Goal: Download file/media

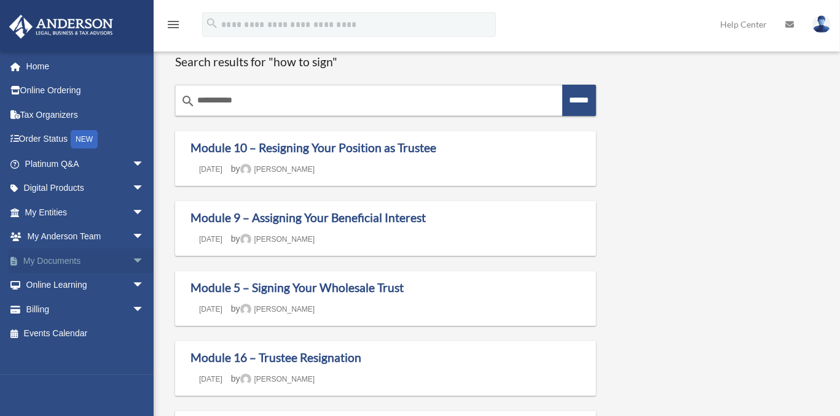
click at [82, 263] on link "My Documents arrow_drop_down" at bounding box center [86, 261] width 154 height 25
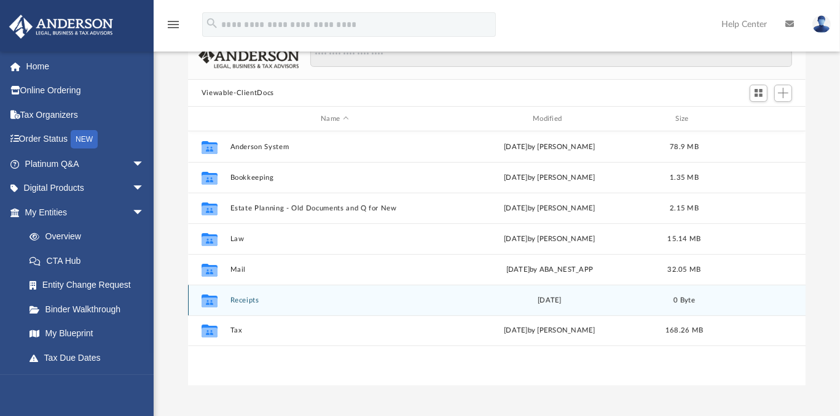
scroll to position [102, 0]
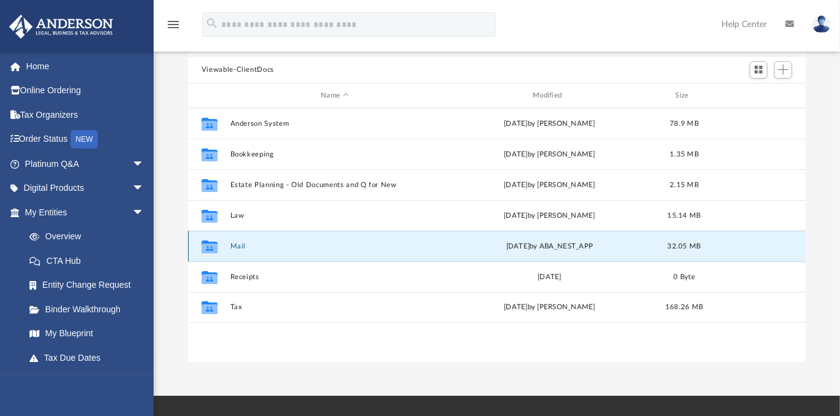
click at [233, 245] on button "Mail" at bounding box center [334, 247] width 209 height 8
click at [236, 246] on button "Mail" at bounding box center [334, 247] width 209 height 8
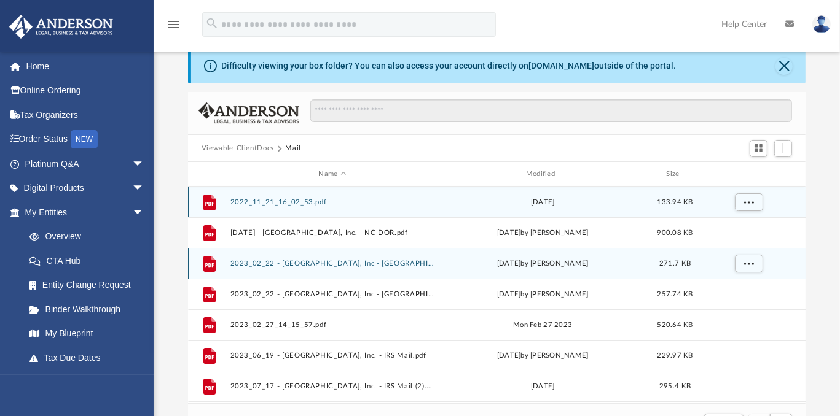
scroll to position [0, 0]
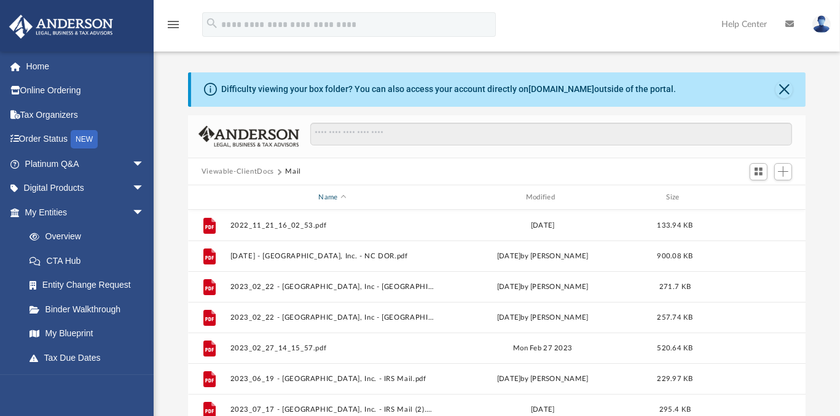
click at [345, 193] on div "Name" at bounding box center [331, 197] width 205 height 11
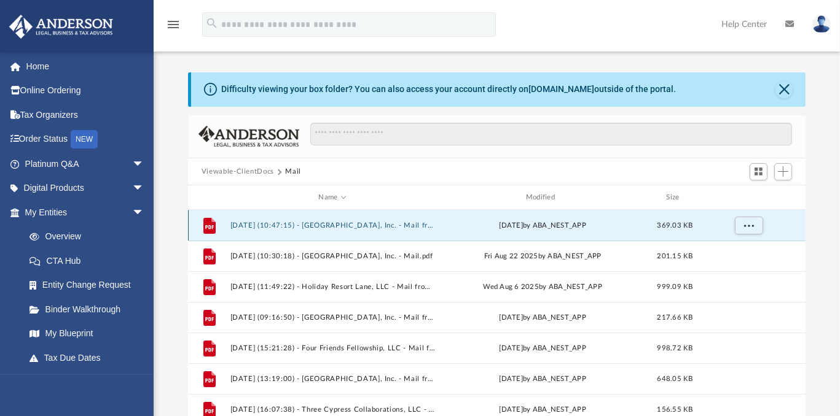
click at [336, 225] on button "[DATE] (10:47:15) - [GEOGRAPHIC_DATA], Inc. - Mail from IRS.pdf" at bounding box center [332, 226] width 205 height 8
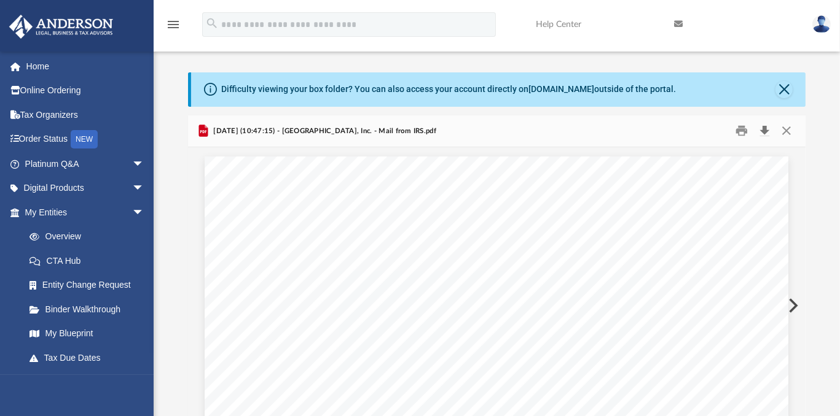
click at [766, 131] on button "Download" at bounding box center [764, 131] width 22 height 19
click at [792, 305] on button "Preview" at bounding box center [791, 306] width 27 height 34
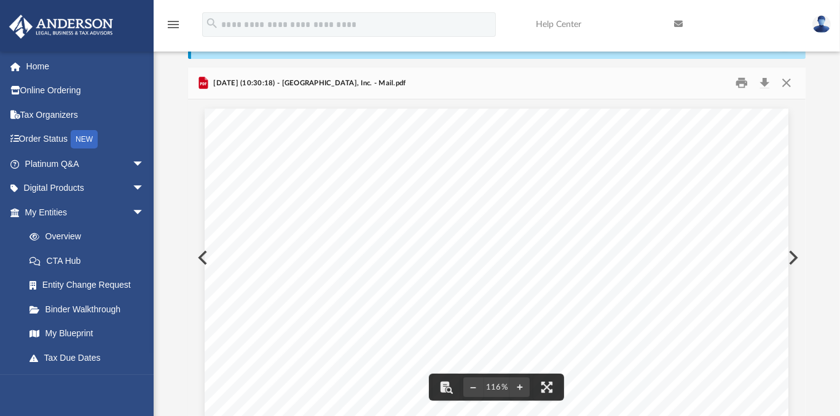
click at [793, 256] on button "Preview" at bounding box center [791, 258] width 27 height 34
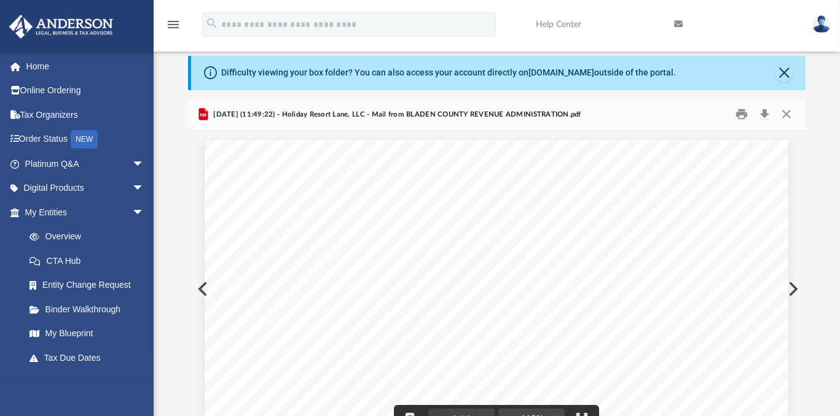
scroll to position [0, 0]
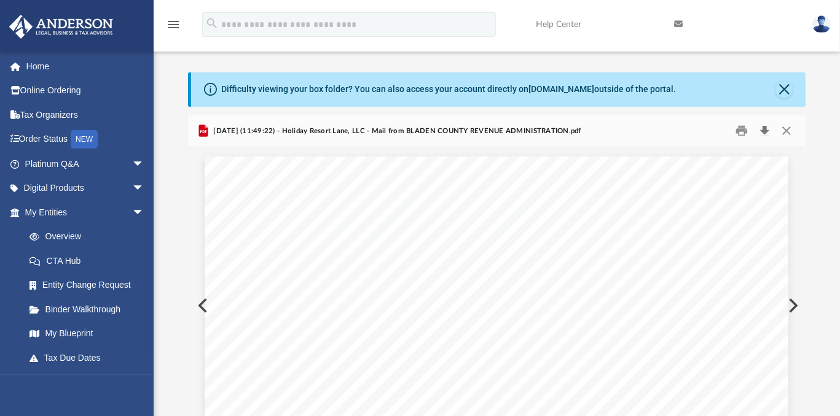
click at [762, 129] on button "Download" at bounding box center [764, 131] width 22 height 19
click at [794, 306] on button "Preview" at bounding box center [791, 306] width 27 height 34
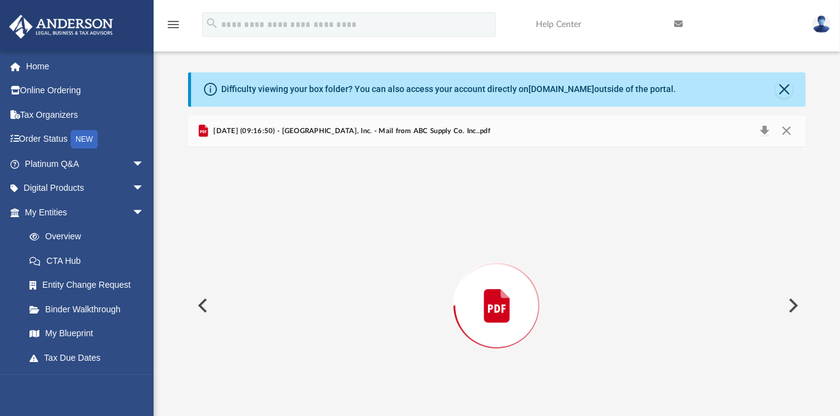
scroll to position [48, 0]
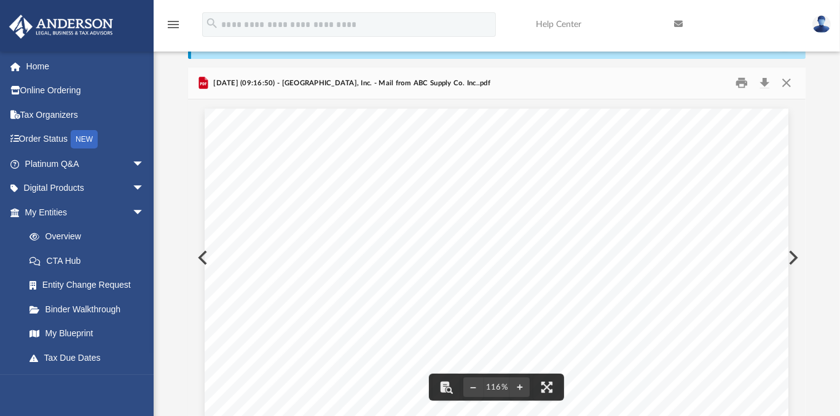
click at [792, 257] on button "Preview" at bounding box center [791, 258] width 27 height 34
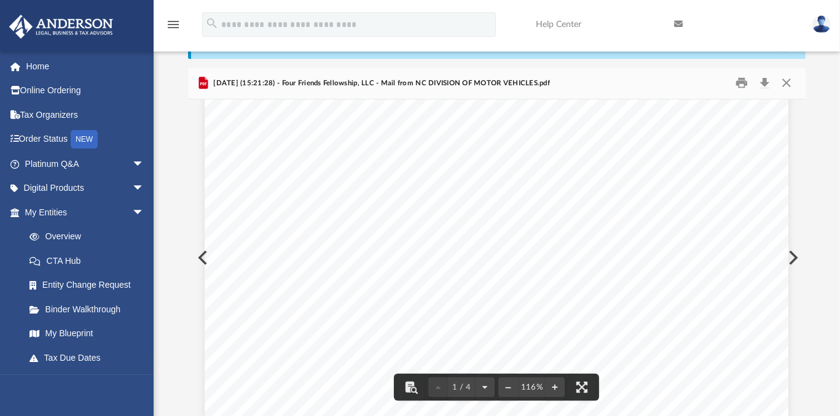
scroll to position [0, 0]
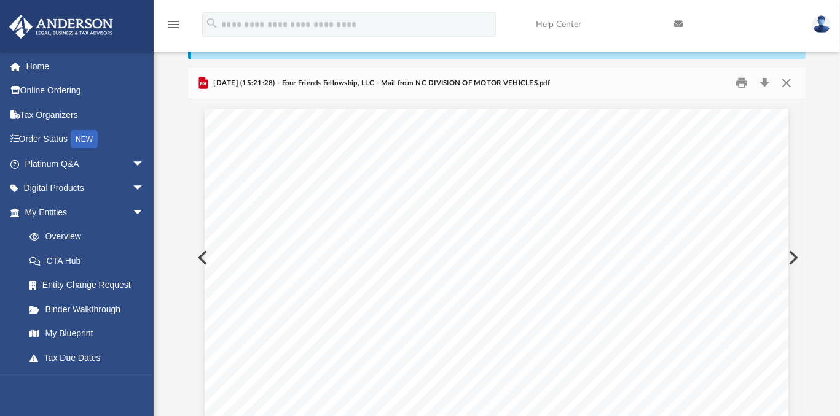
click at [791, 257] on button "Preview" at bounding box center [791, 258] width 27 height 34
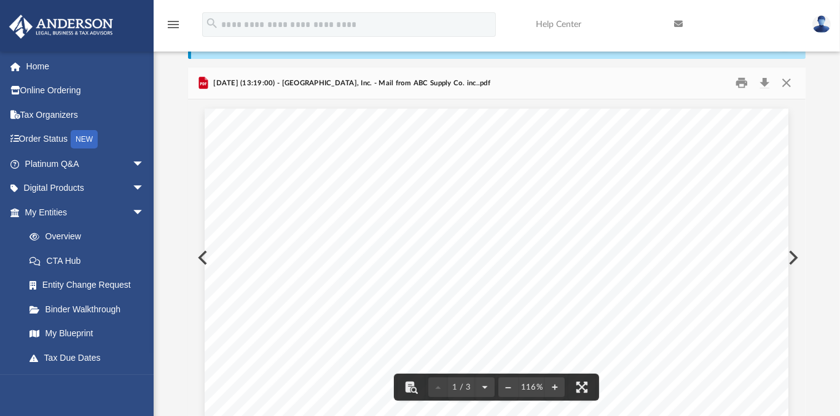
click at [198, 256] on button "Preview" at bounding box center [201, 258] width 27 height 34
